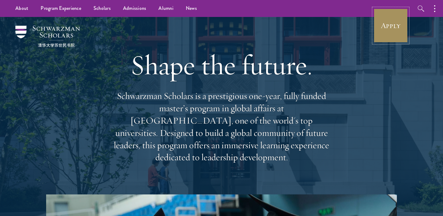
click at [388, 26] on link "Apply" at bounding box center [391, 25] width 34 height 34
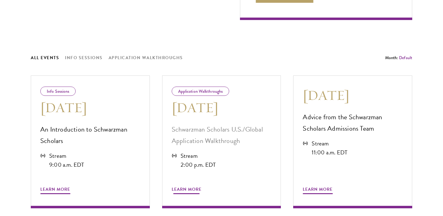
scroll to position [296, 0]
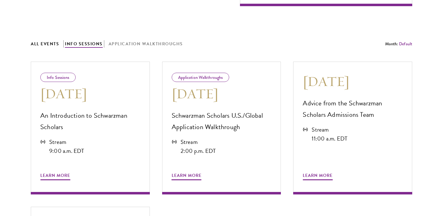
click at [87, 45] on button "Info Sessions" at bounding box center [84, 44] width 38 height 8
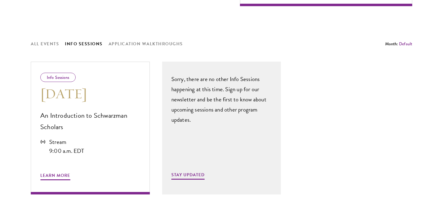
click at [125, 48] on div "All Events Info Sessions Application Walkthroughs Month: Default All August Sep…" at bounding box center [222, 187] width 382 height 294
click at [137, 45] on button "Application Walkthroughs" at bounding box center [146, 44] width 75 height 8
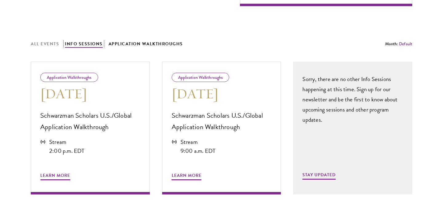
click at [88, 45] on button "Info Sessions" at bounding box center [84, 44] width 38 height 8
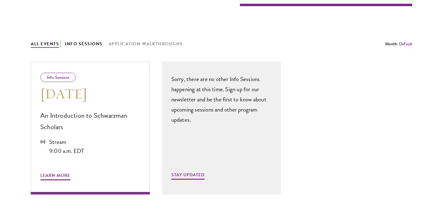
click at [46, 47] on button "All Events" at bounding box center [45, 44] width 28 height 8
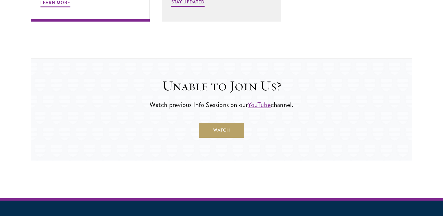
scroll to position [672, 0]
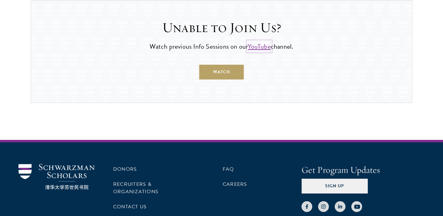
click at [264, 45] on link "YouTube" at bounding box center [259, 46] width 23 height 10
